Goal: Task Accomplishment & Management: Use online tool/utility

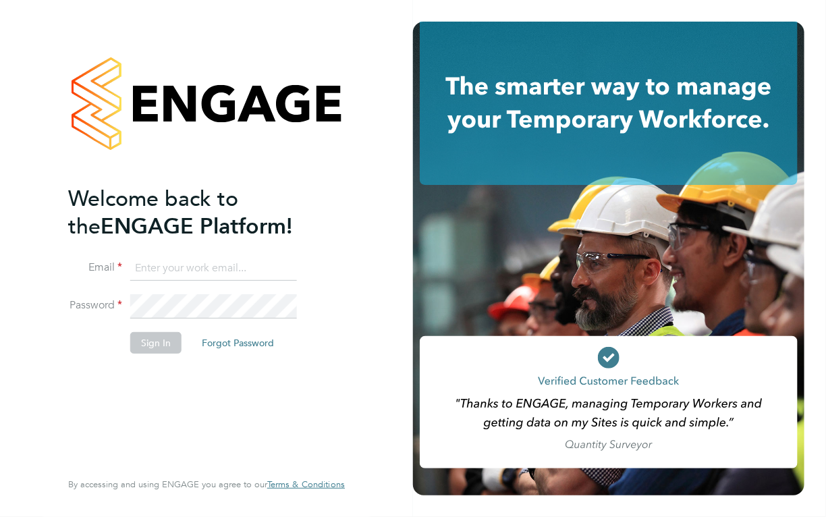
type input "[PERSON_NAME][EMAIL_ADDRESS][DOMAIN_NAME]"
click at [147, 345] on button "Sign In" at bounding box center [155, 343] width 51 height 22
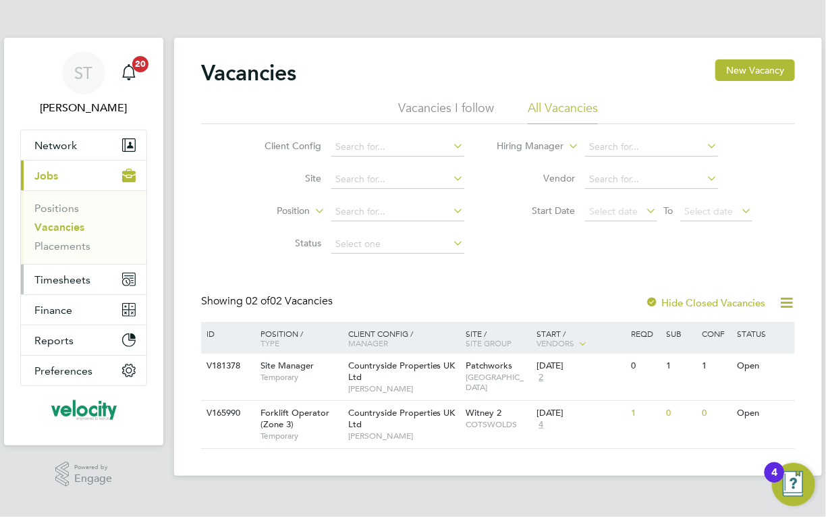
click at [45, 282] on span "Timesheets" at bounding box center [62, 279] width 56 height 13
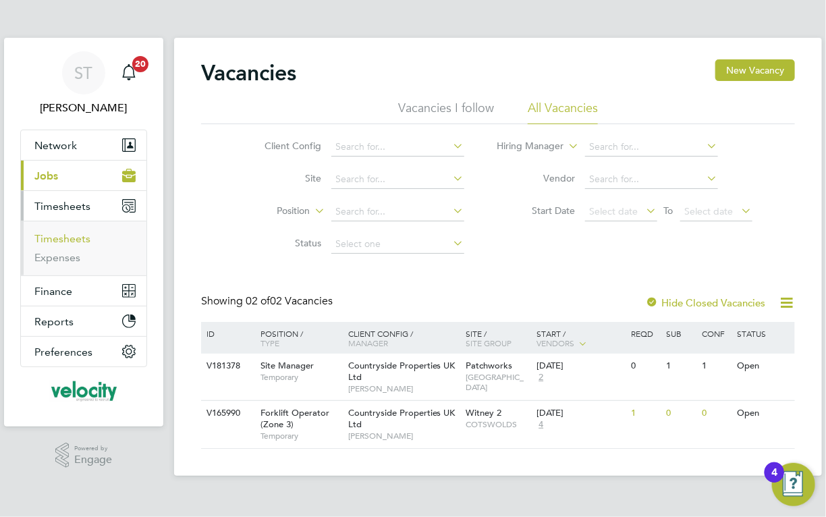
click at [57, 239] on link "Timesheets" at bounding box center [62, 238] width 56 height 13
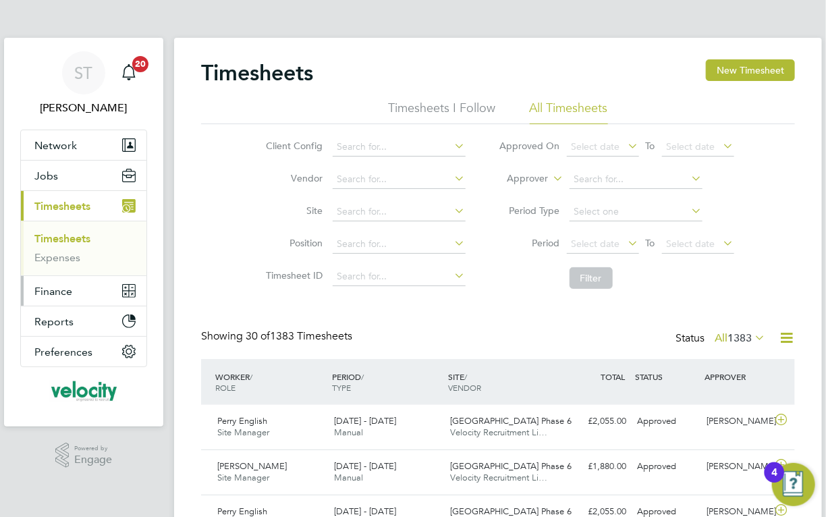
click at [61, 292] on span "Finance" at bounding box center [53, 291] width 38 height 13
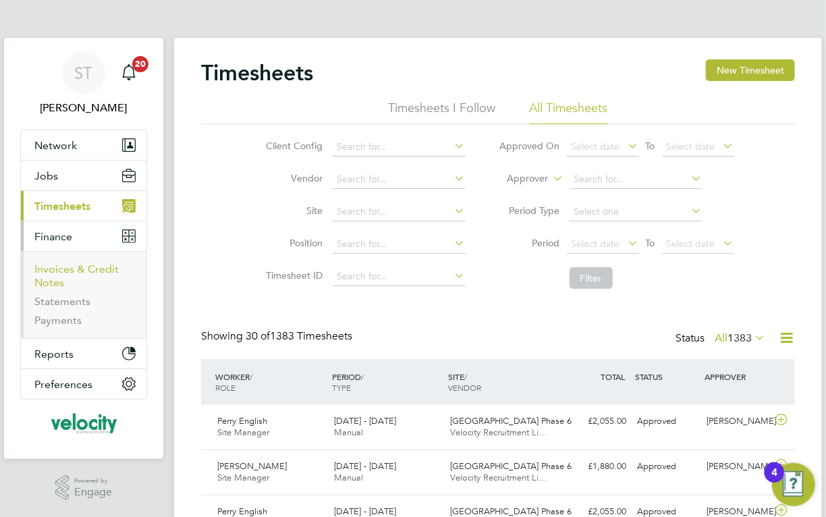
click at [57, 271] on link "Invoices & Credit Notes" at bounding box center [76, 275] width 84 height 26
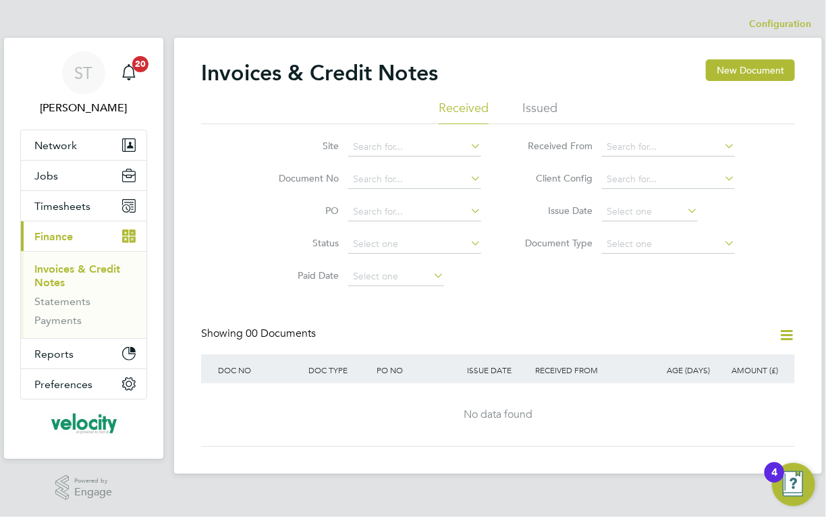
click at [550, 103] on li "Issued" at bounding box center [539, 112] width 35 height 24
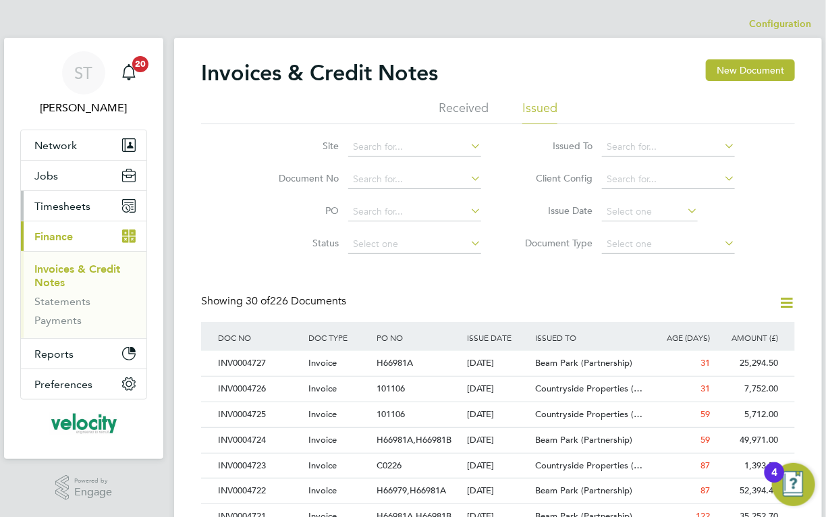
click at [44, 206] on span "Timesheets" at bounding box center [62, 206] width 56 height 13
click at [49, 209] on span "Timesheets" at bounding box center [62, 206] width 56 height 13
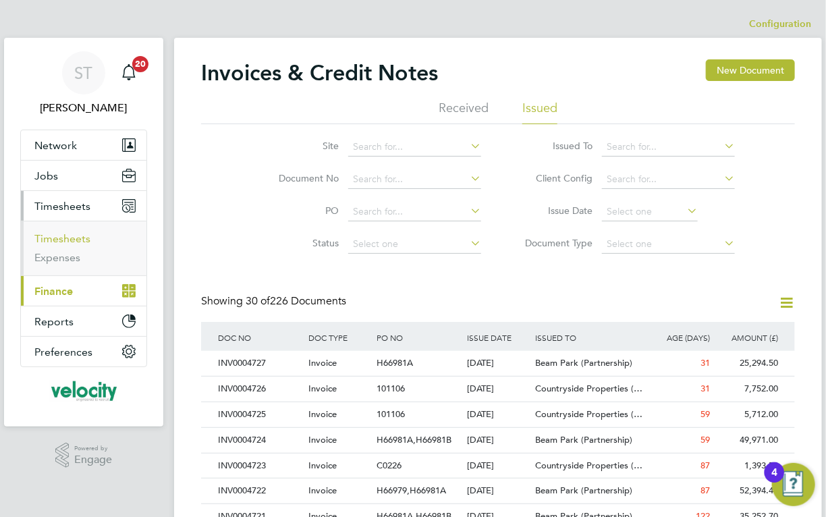
click at [54, 237] on link "Timesheets" at bounding box center [62, 238] width 56 height 13
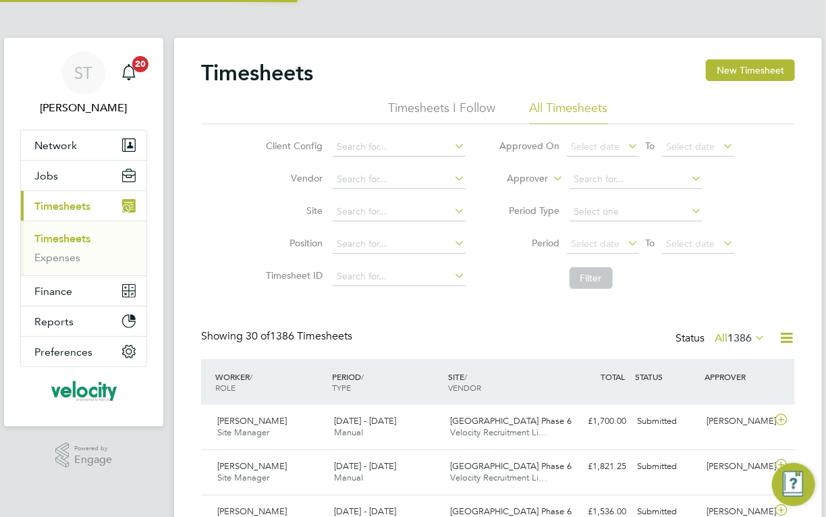
scroll to position [34, 117]
